Goal: Task Accomplishment & Management: Complete application form

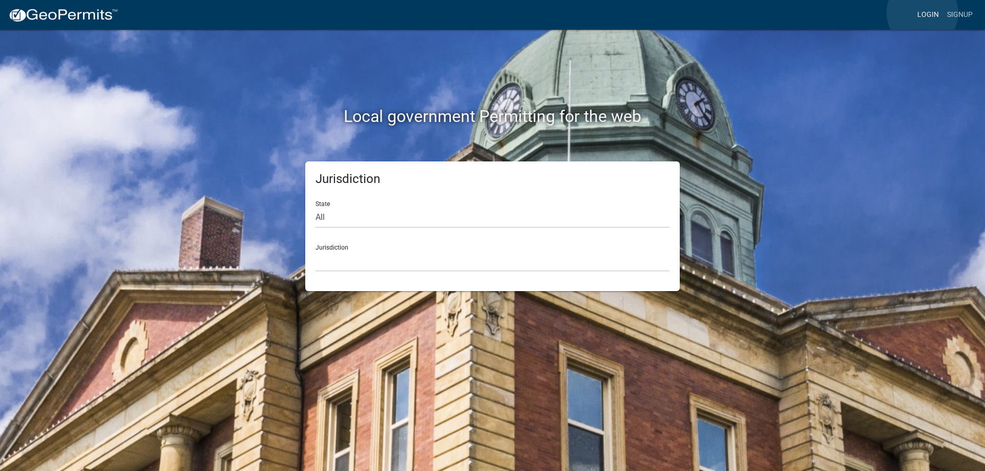
click at [922, 13] on link "Login" at bounding box center [928, 14] width 30 height 19
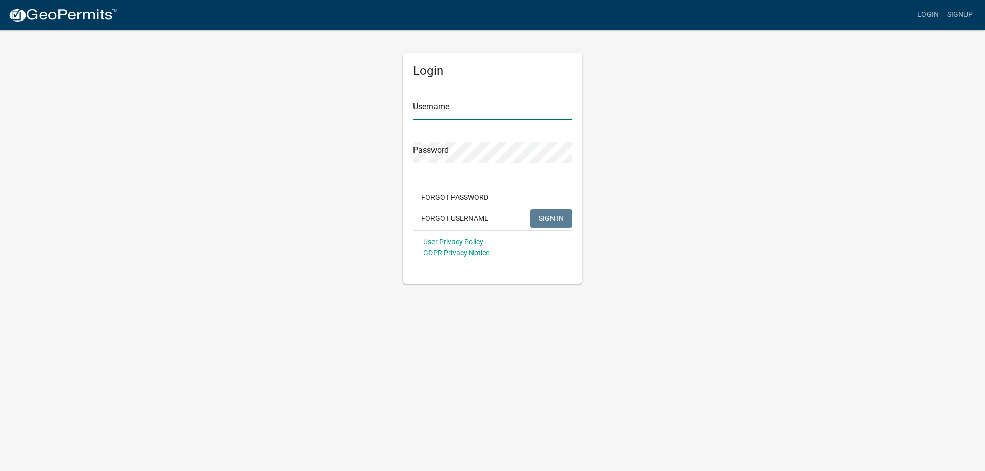
type input "[PERSON_NAME][EMAIL_ADDRESS][PERSON_NAME][DOMAIN_NAME]"
click at [547, 220] on span "SIGN IN" at bounding box center [551, 218] width 25 height 8
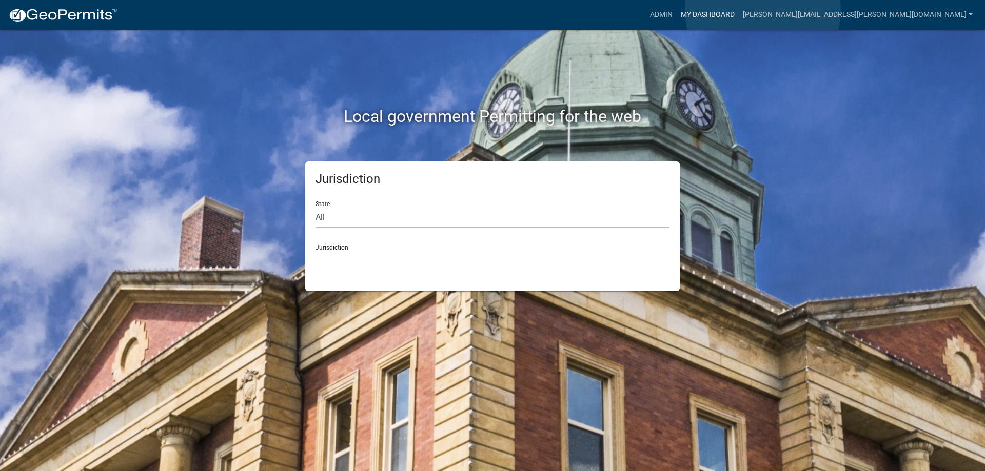
click at [739, 10] on link "My Dashboard" at bounding box center [708, 14] width 62 height 19
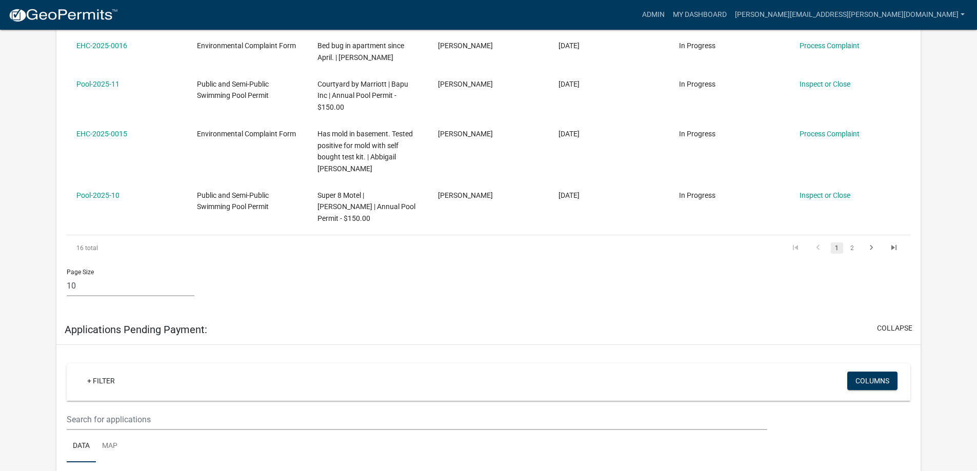
scroll to position [667, 0]
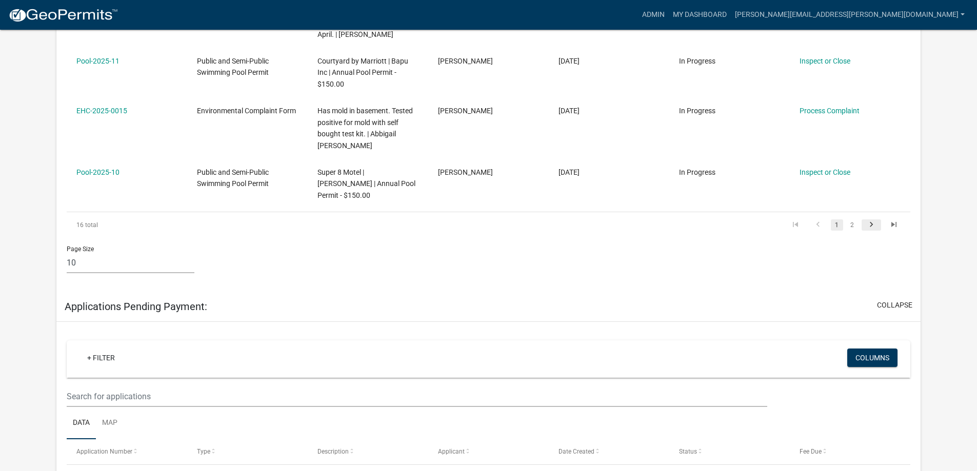
click at [873, 220] on icon "go to next page" at bounding box center [871, 226] width 13 height 12
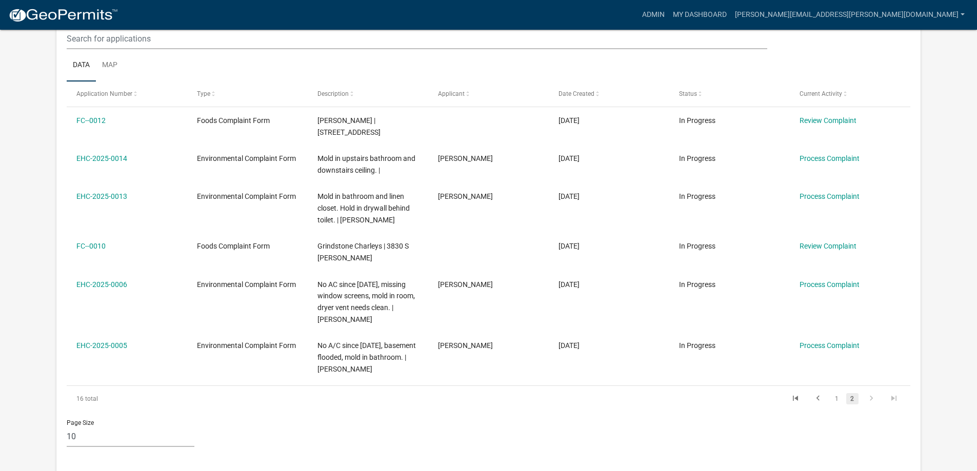
scroll to position [205, 0]
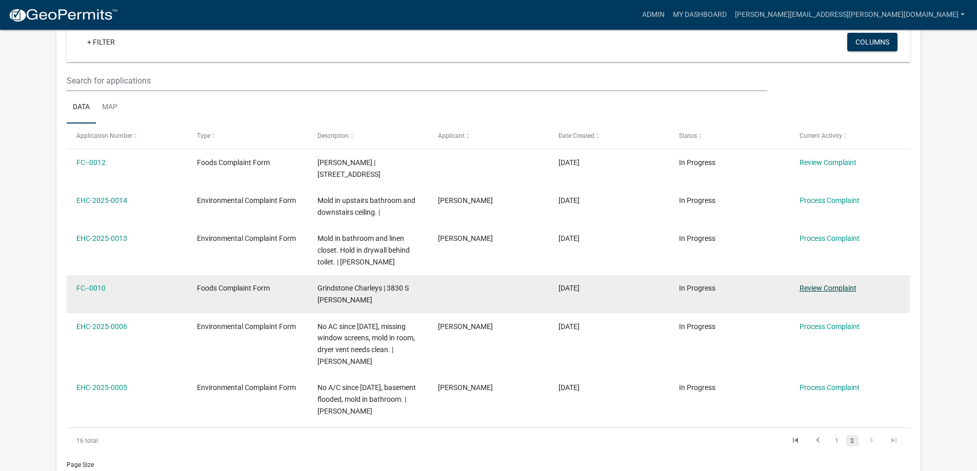
click at [838, 285] on link "Review Complaint" at bounding box center [828, 288] width 57 height 8
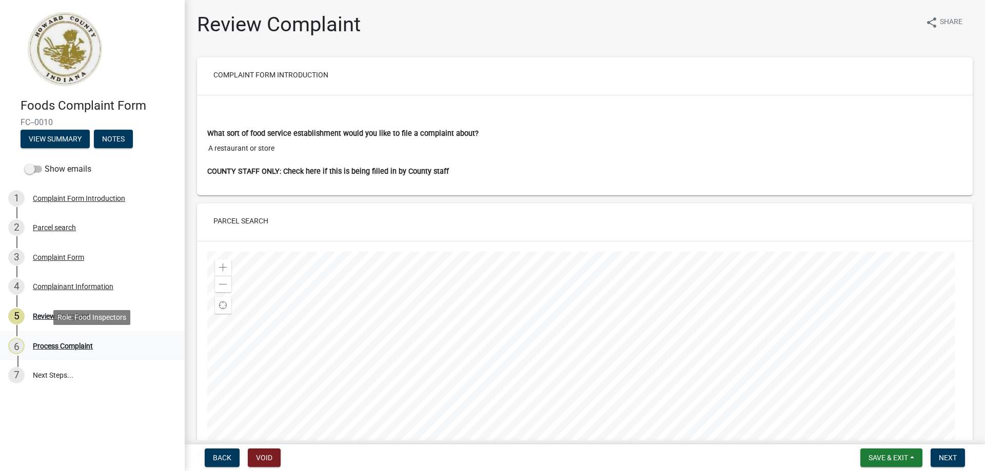
click at [47, 348] on div "Process Complaint" at bounding box center [63, 346] width 60 height 7
click at [940, 457] on span "Next" at bounding box center [948, 458] width 18 height 8
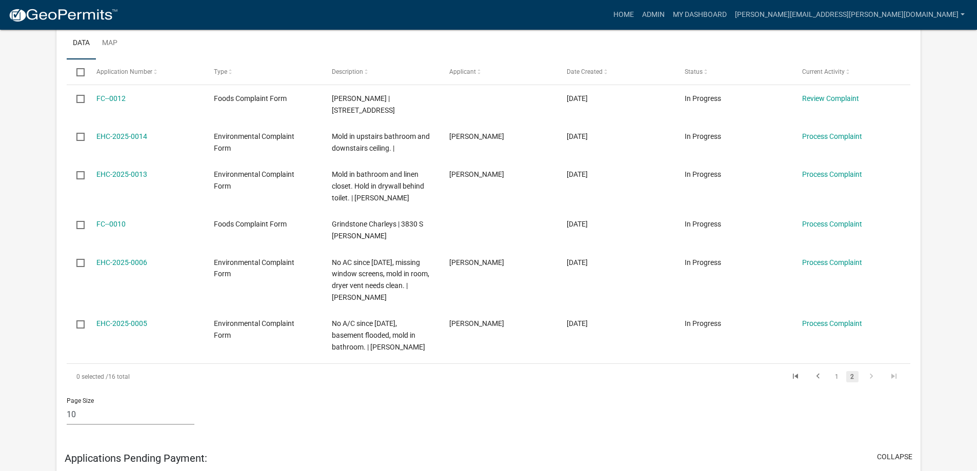
scroll to position [269, 0]
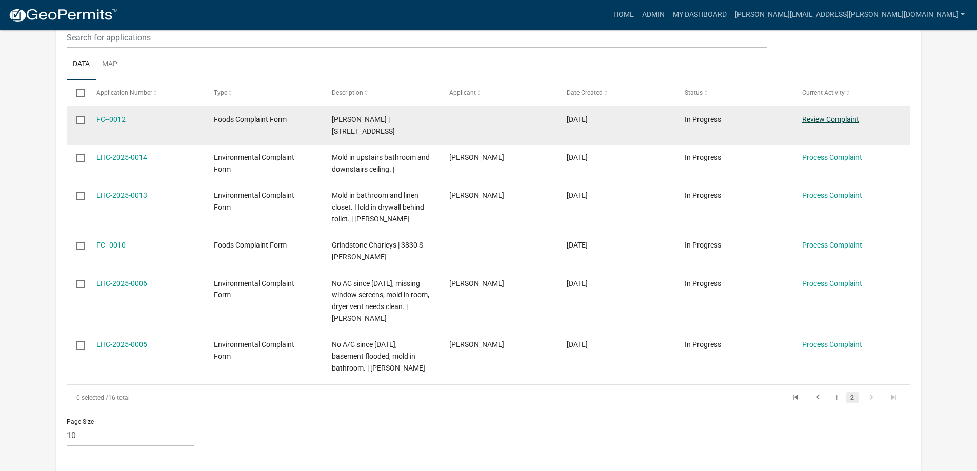
click at [819, 120] on link "Review Complaint" at bounding box center [830, 119] width 57 height 8
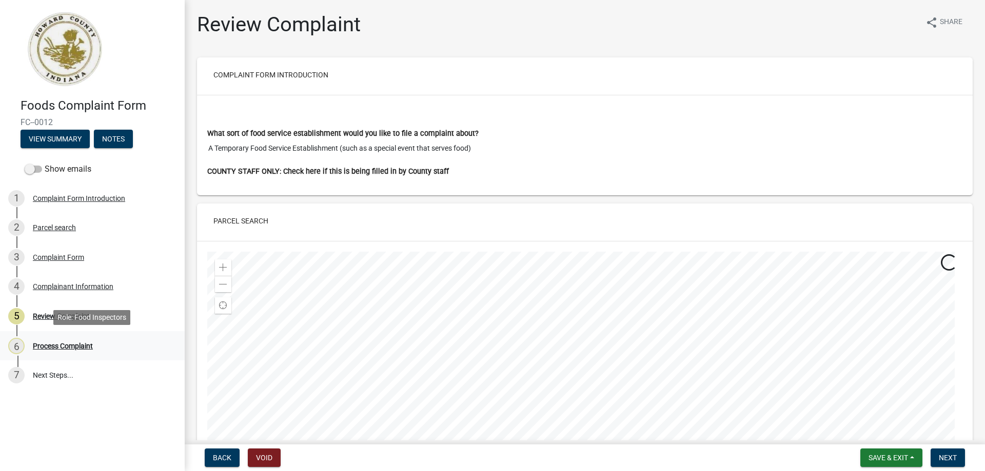
click at [53, 348] on div "Process Complaint" at bounding box center [63, 346] width 60 height 7
click at [947, 456] on span "Next" at bounding box center [948, 458] width 18 height 8
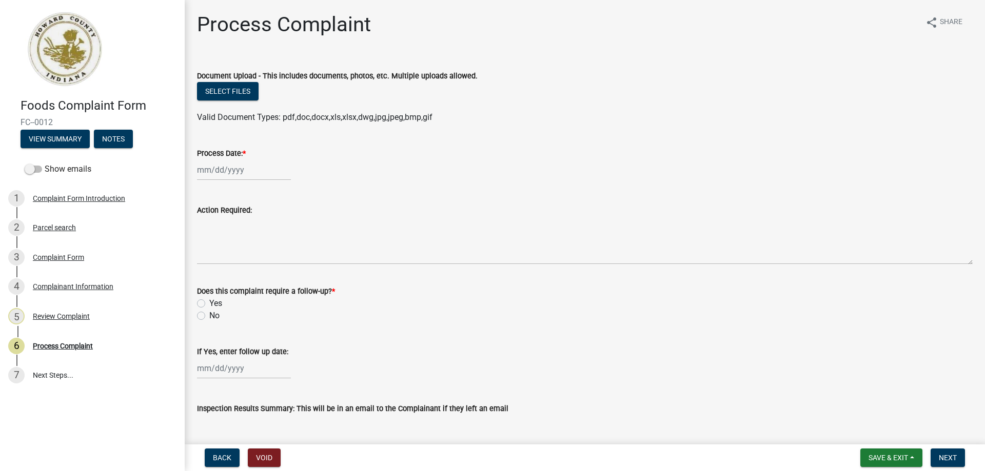
click at [217, 171] on div at bounding box center [244, 170] width 94 height 21
select select "8"
select select "2025"
click at [209, 260] on div "11" at bounding box center [207, 257] width 16 height 16
type input "[DATE]"
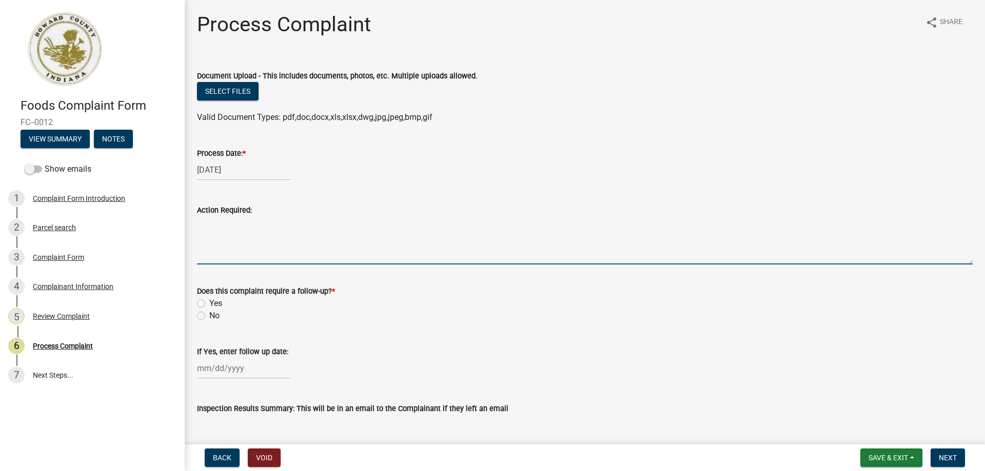
click at [210, 256] on textarea "Action Required:" at bounding box center [585, 240] width 776 height 48
type textarea "Complaint investigation"
click at [209, 314] on label "No" at bounding box center [214, 316] width 10 height 12
click at [209, 314] on input "No" at bounding box center [212, 313] width 7 height 7
radio input "true"
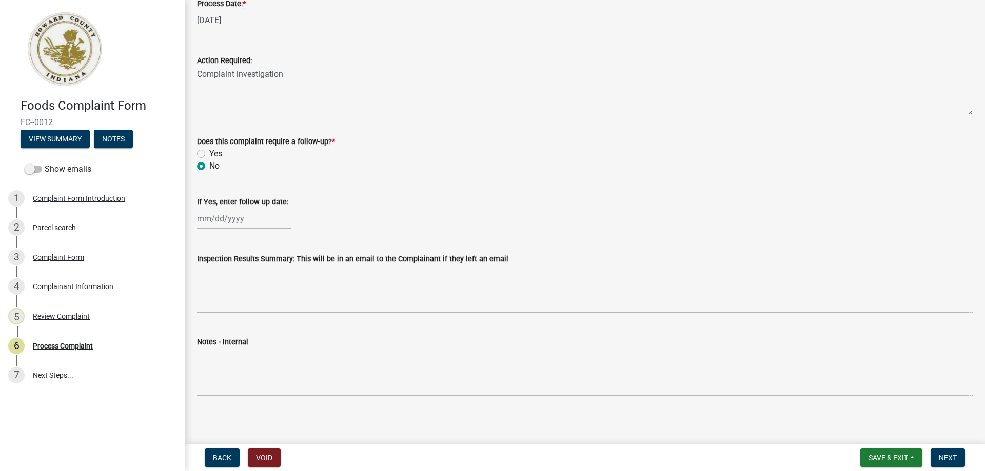
scroll to position [154, 0]
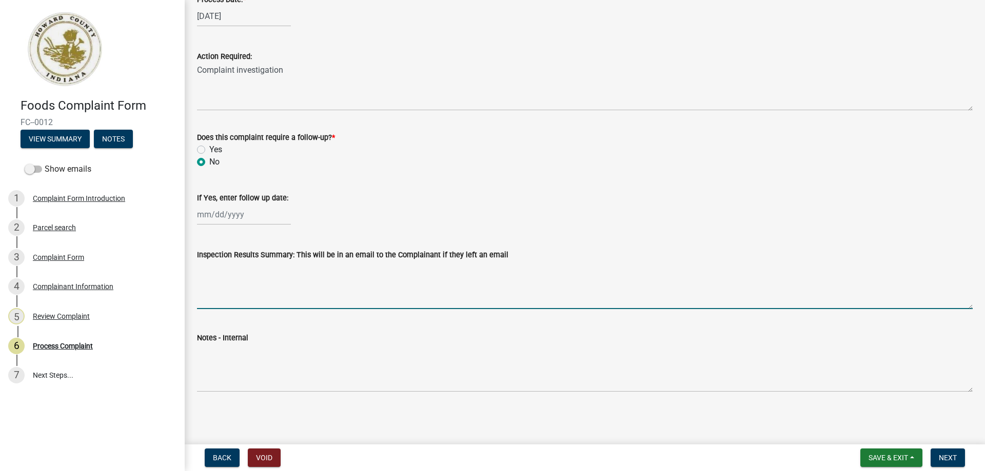
click at [222, 289] on textarea "Inspection Results Summary: This will be in an email to the Complainant if they…" at bounding box center [585, 285] width 776 height 48
type textarea "S"
click at [373, 266] on textarea "Called and left message on [DATE]. Sent letter on [DATE]." at bounding box center [585, 285] width 776 height 48
type textarea "Called and left message on [DATE]. Sent letter regarding HBV regulations on [DA…"
click at [943, 455] on span "Next" at bounding box center [948, 458] width 18 height 8
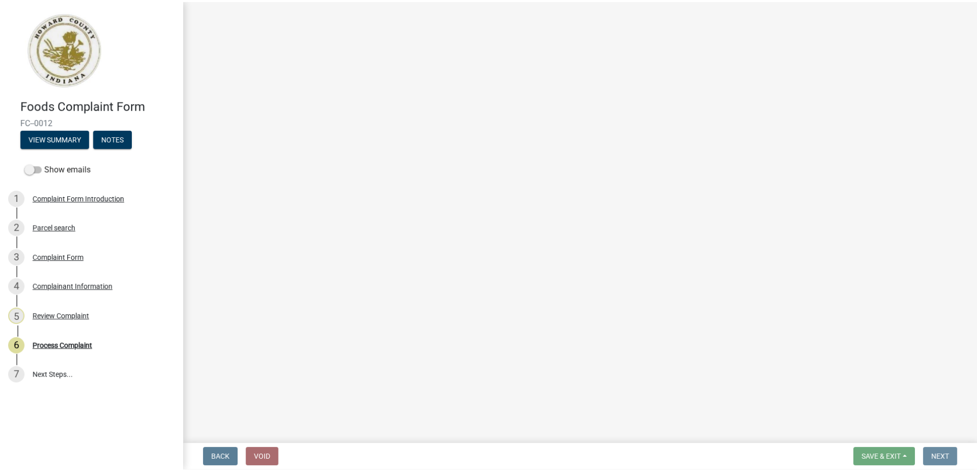
scroll to position [0, 0]
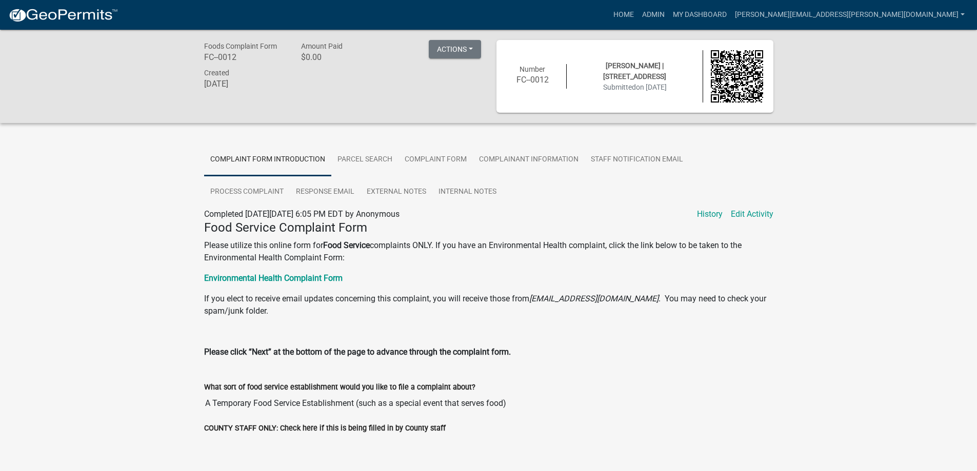
scroll to position [30, 0]
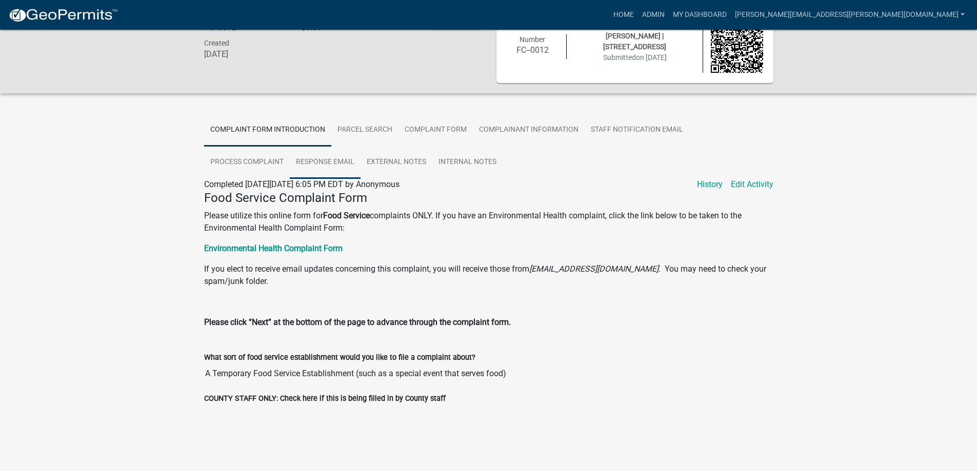
click at [323, 163] on link "Response Email" at bounding box center [325, 162] width 71 height 33
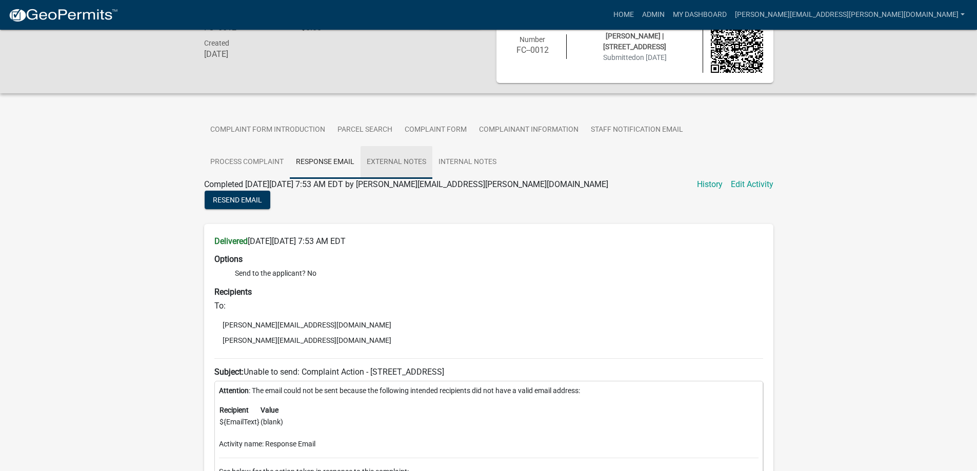
click at [377, 164] on link "External Notes" at bounding box center [397, 162] width 72 height 33
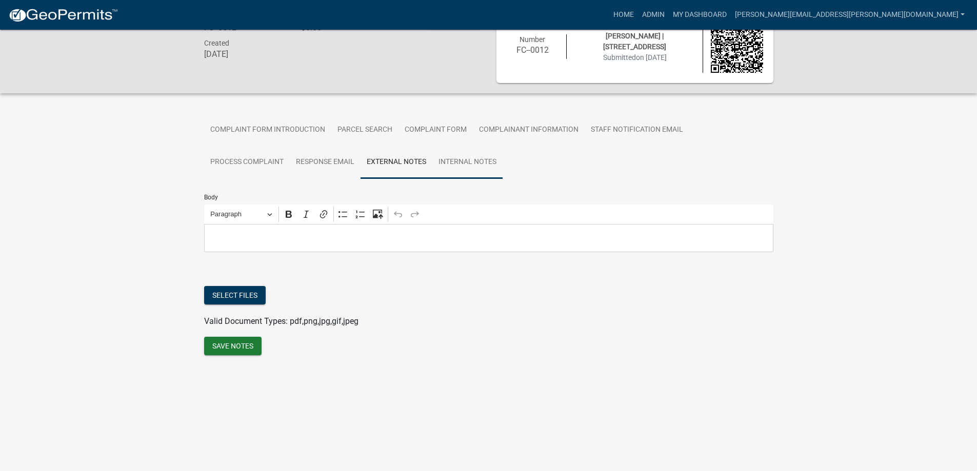
click at [443, 164] on link "Internal Notes" at bounding box center [467, 162] width 70 height 33
click at [255, 159] on link "Process Complaint" at bounding box center [247, 162] width 86 height 33
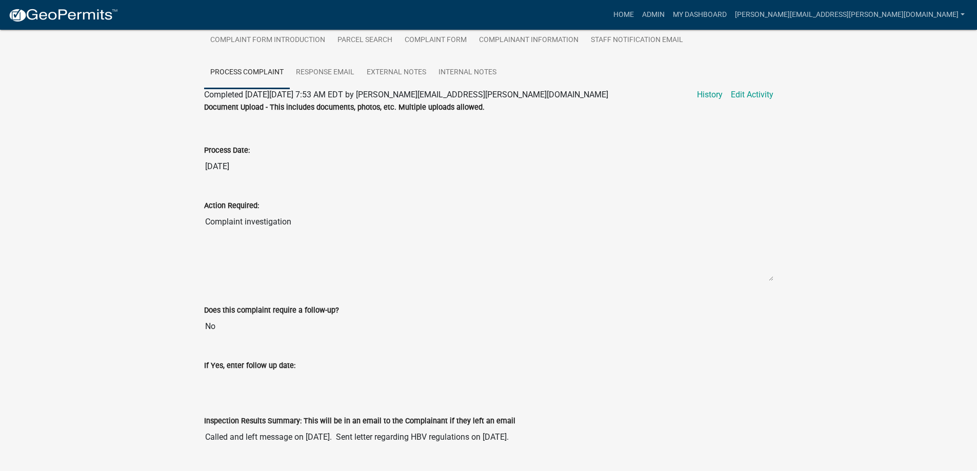
scroll to position [0, 0]
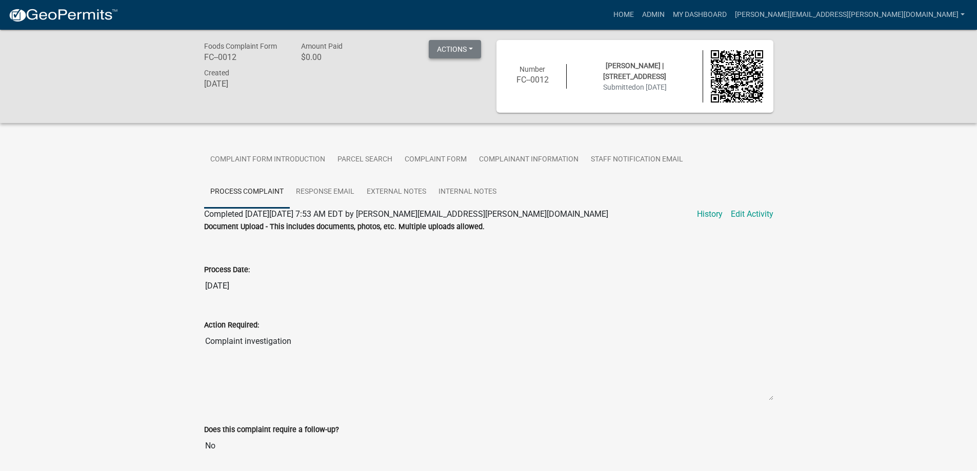
click at [437, 48] on button "Actions" at bounding box center [455, 49] width 52 height 18
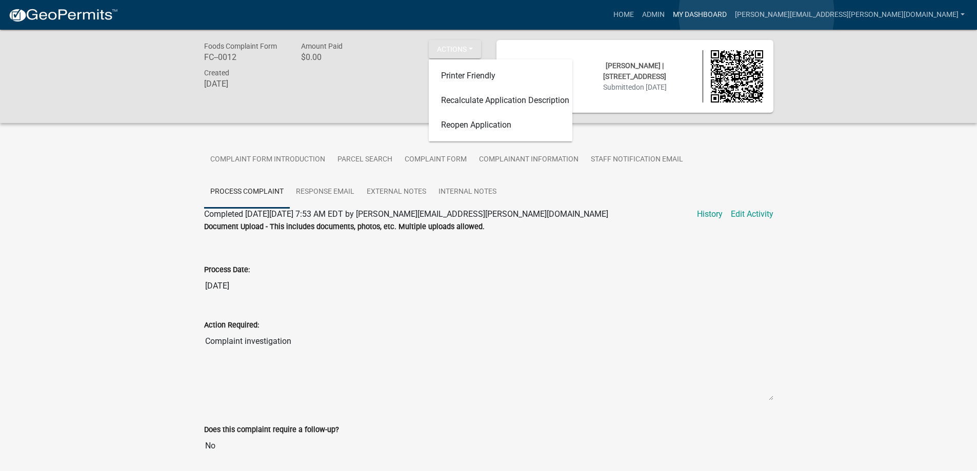
click at [731, 14] on link "My Dashboard" at bounding box center [700, 14] width 62 height 19
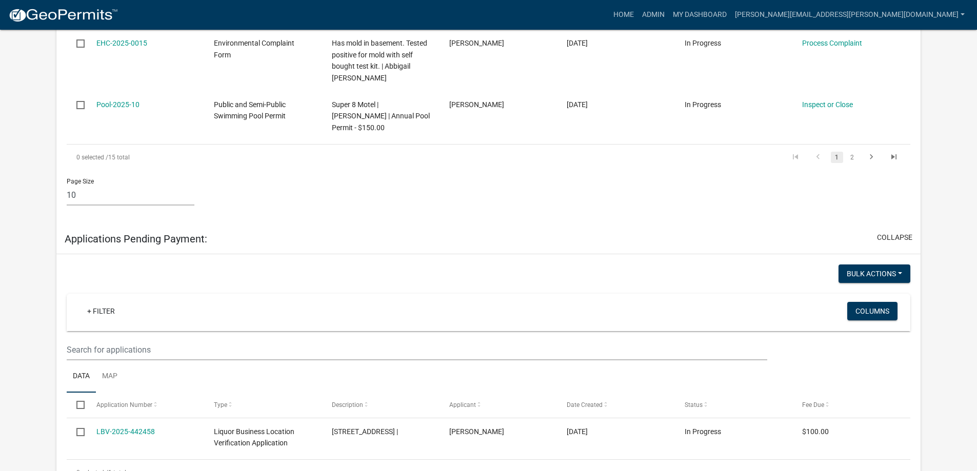
scroll to position [770, 0]
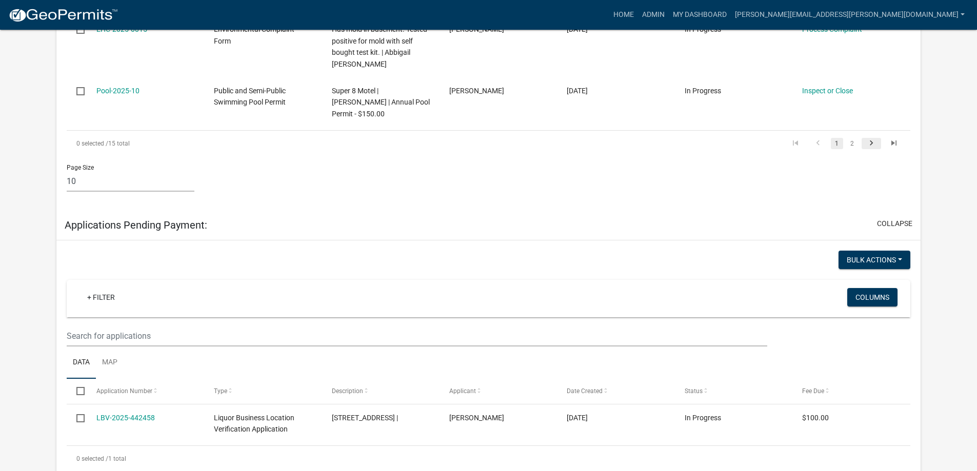
click at [873, 143] on icon "go to next page" at bounding box center [871, 145] width 13 height 12
